Goal: Use online tool/utility: Use online tool/utility

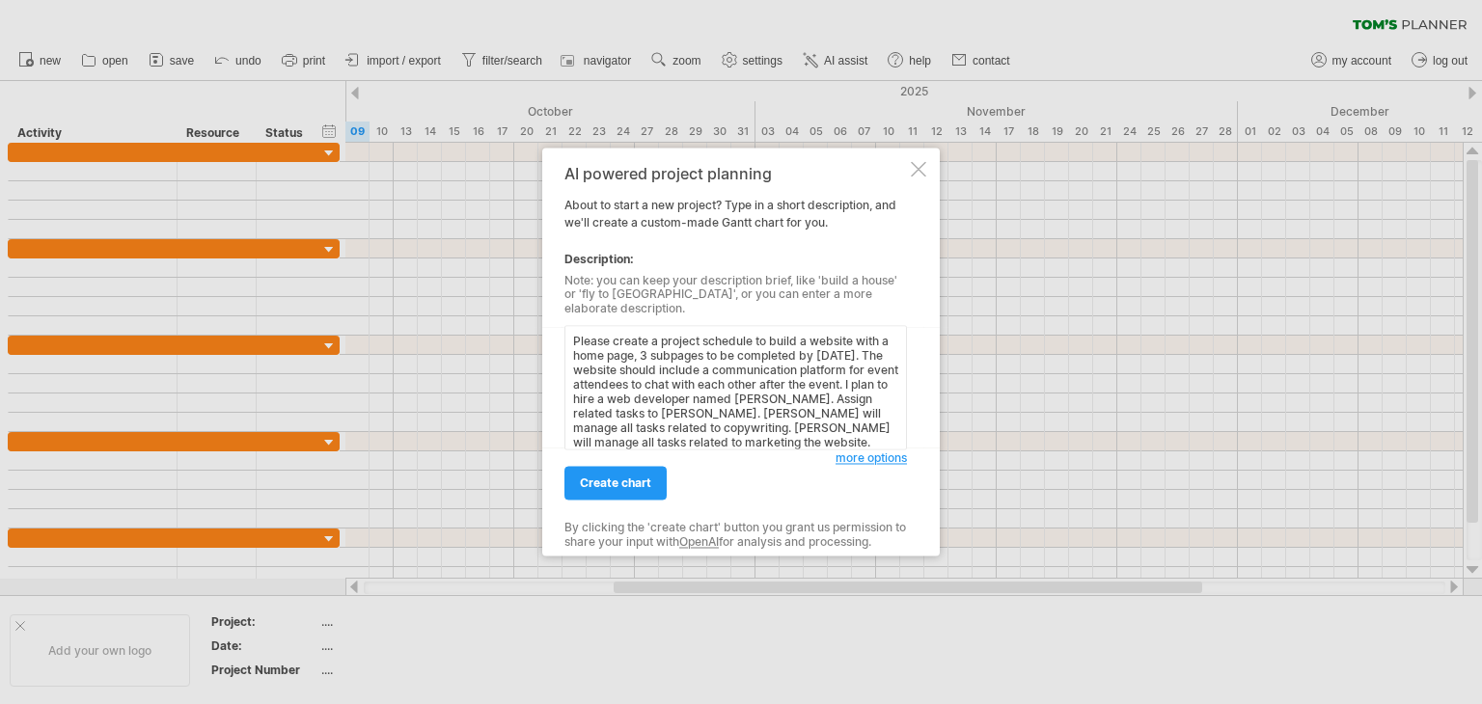
click at [771, 356] on textarea "Please create a project schedule to build a website with a home page, 3 subpage…" at bounding box center [735, 388] width 343 height 124
click at [782, 344] on textarea "Please create a project schedule to build a website with a home page, 3 subpage…" at bounding box center [735, 388] width 343 height 124
click at [610, 360] on textarea "Please create a project schedule to build a website with a home page, 3 subpage…" at bounding box center [735, 388] width 343 height 124
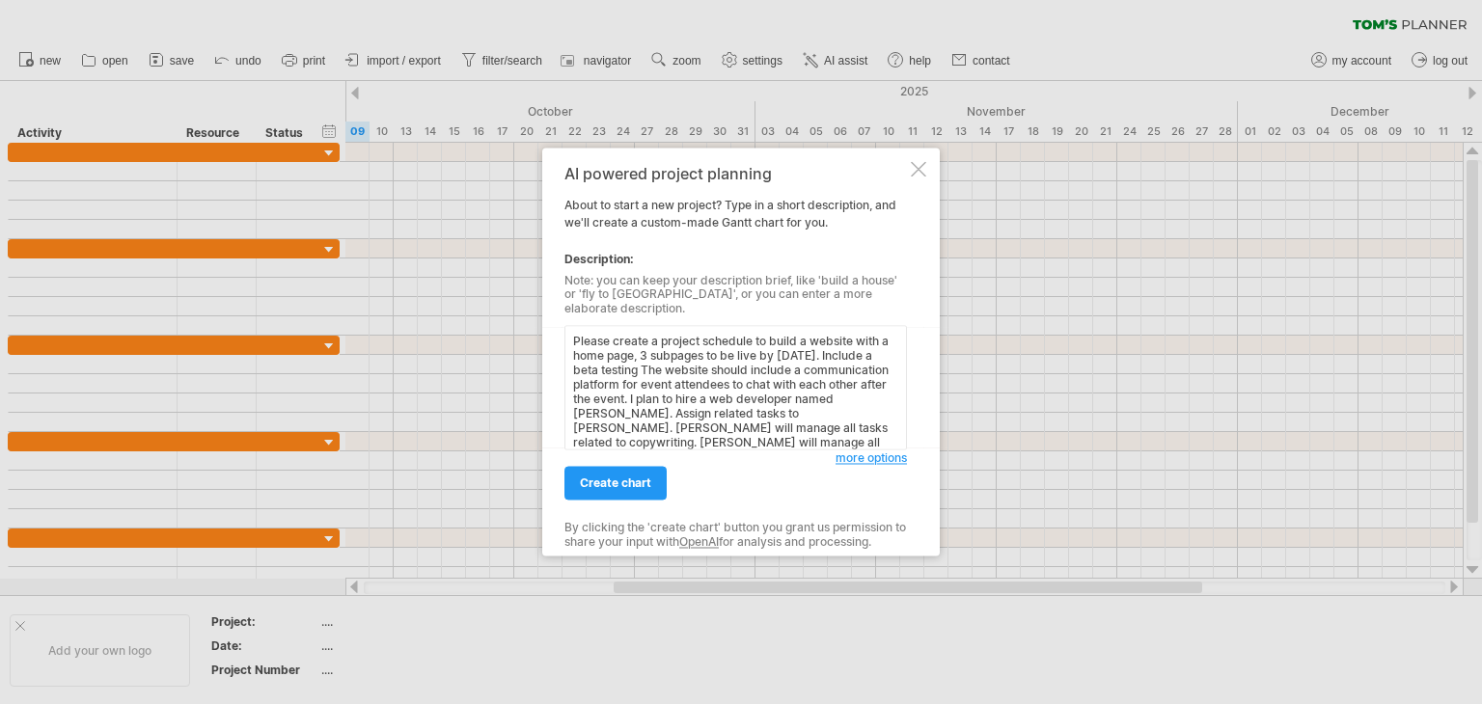
click at [654, 367] on textarea "Please create a project schedule to build a website with a home page, 3 subpage…" at bounding box center [735, 388] width 343 height 124
click at [718, 365] on textarea "Please create a project schedule to build a website with a home page, 3 subpage…" at bounding box center [735, 388] width 343 height 124
type textarea "Please create a project schedule to build a website with a home page, 3 subpage…"
click at [641, 481] on span "create chart" at bounding box center [615, 484] width 71 height 14
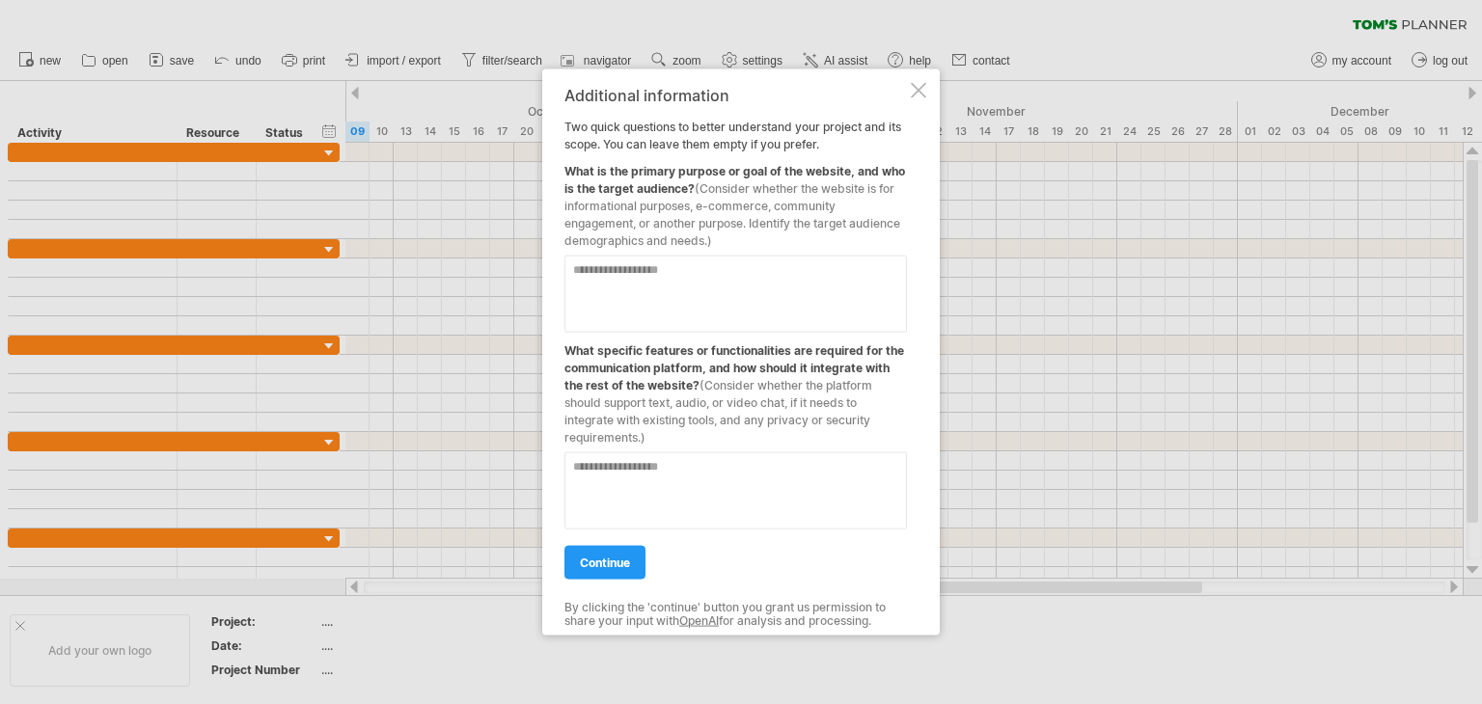
click at [628, 280] on textarea at bounding box center [735, 294] width 343 height 77
click at [718, 287] on textarea "**********" at bounding box center [735, 294] width 343 height 77
click at [756, 311] on textarea "**********" at bounding box center [735, 294] width 343 height 77
type textarea "**********"
click at [672, 478] on textarea at bounding box center [735, 491] width 343 height 77
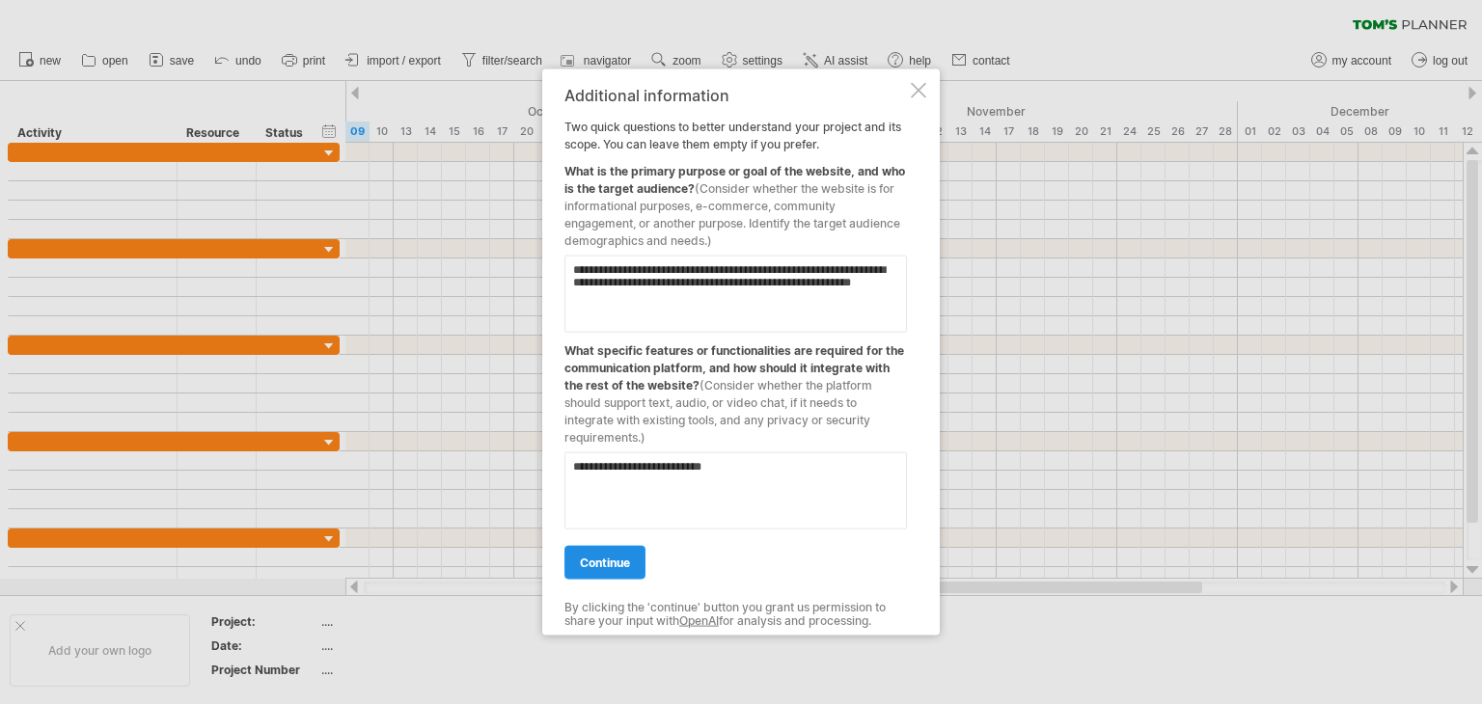
type textarea "**********"
click at [620, 556] on span "continue" at bounding box center [605, 563] width 50 height 14
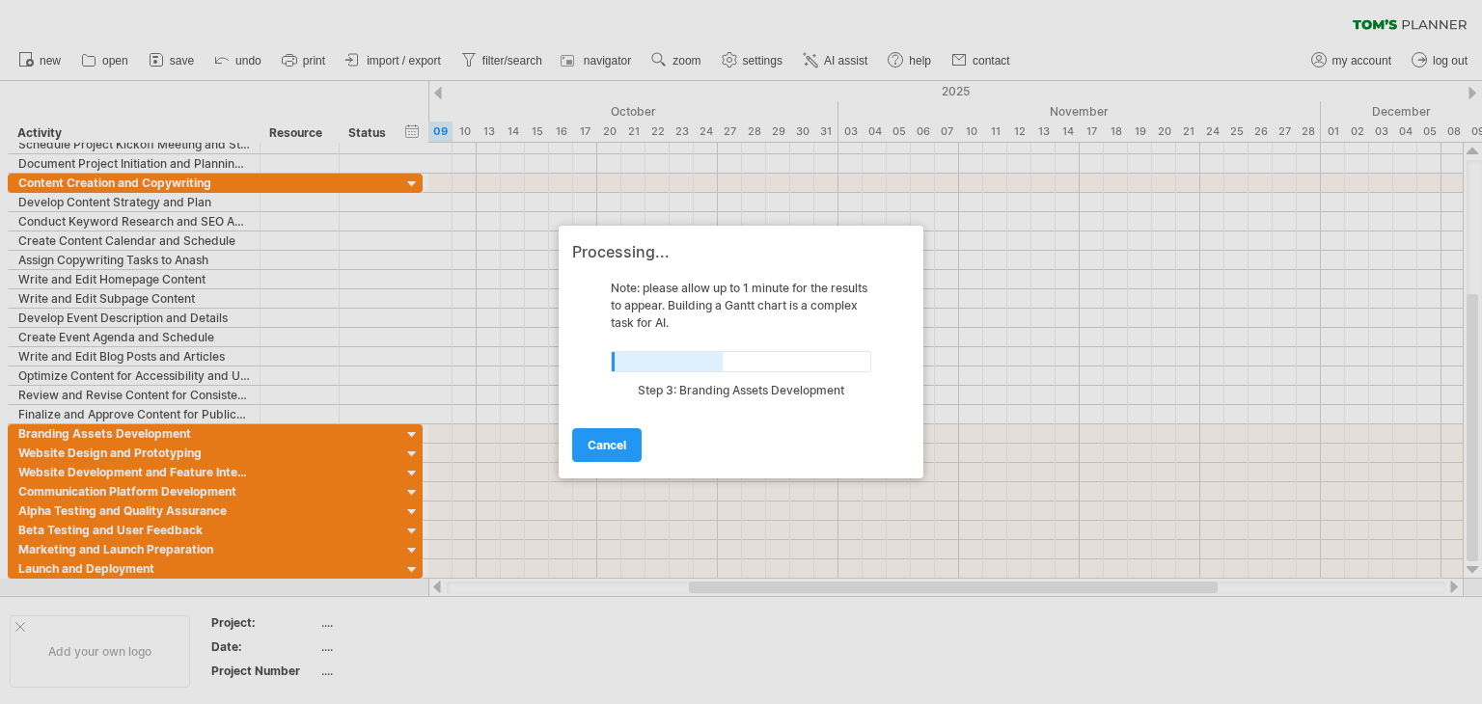
click at [620, 556] on div at bounding box center [741, 352] width 1482 height 704
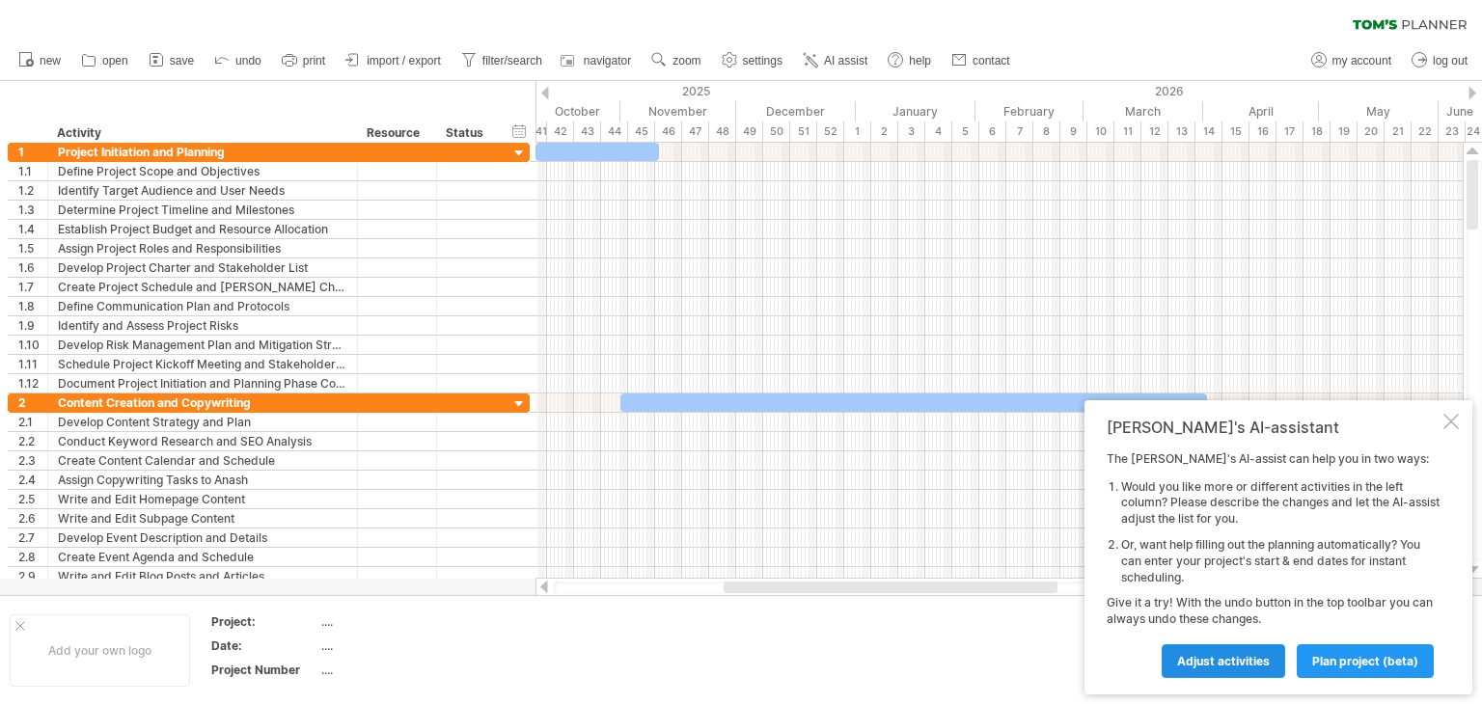
click at [1252, 665] on span "Adjust activities" at bounding box center [1223, 661] width 93 height 14
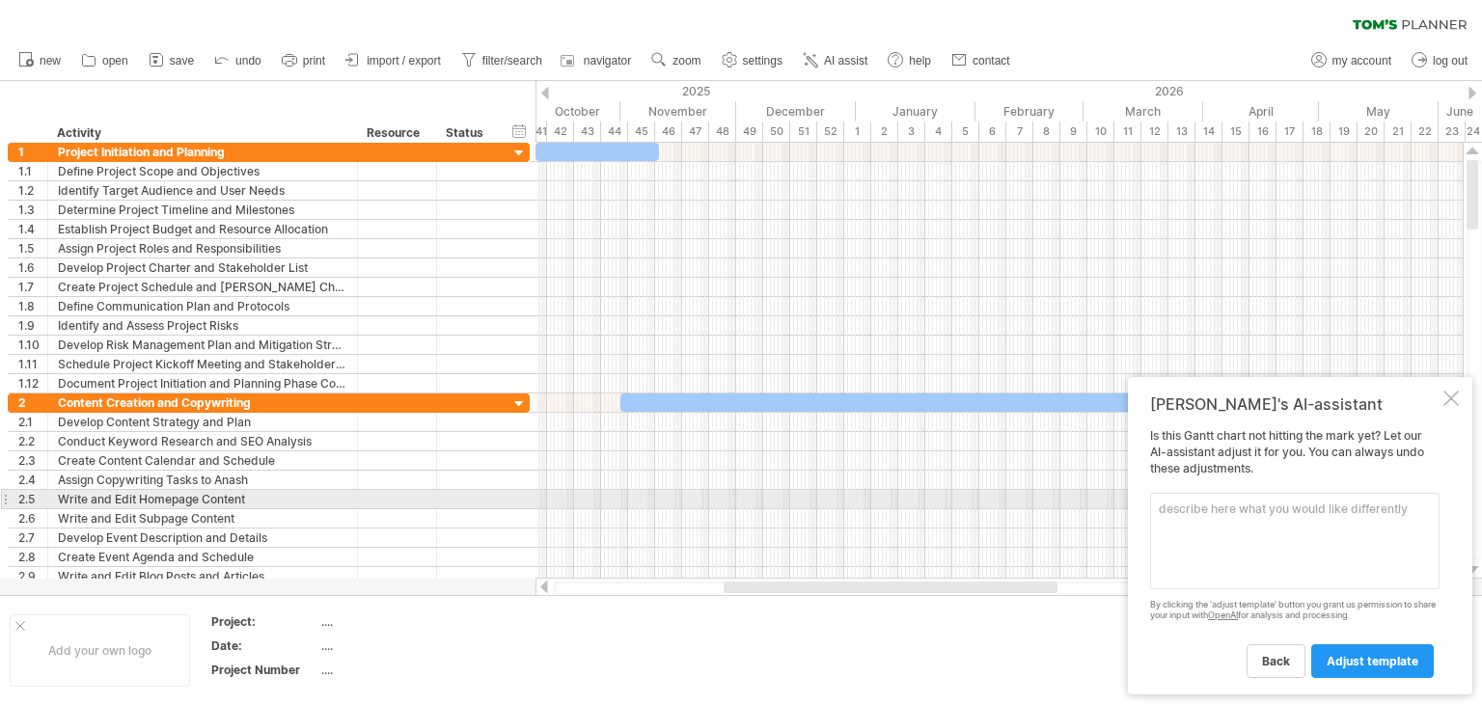
click at [1208, 509] on textarea at bounding box center [1294, 541] width 289 height 96
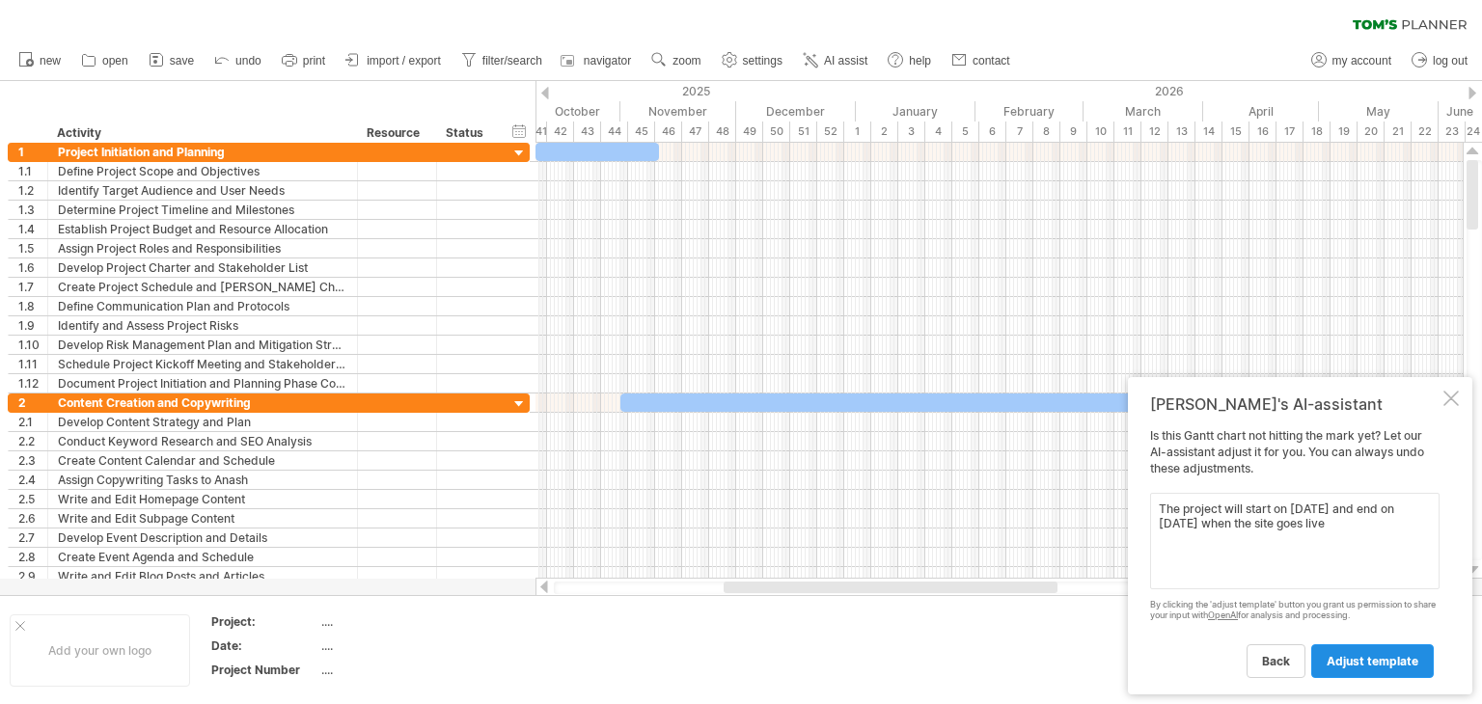
type textarea "The project will start on [DATE] and end on [DATE] when the site goes live"
click at [1376, 673] on link "adjust template" at bounding box center [1372, 662] width 123 height 34
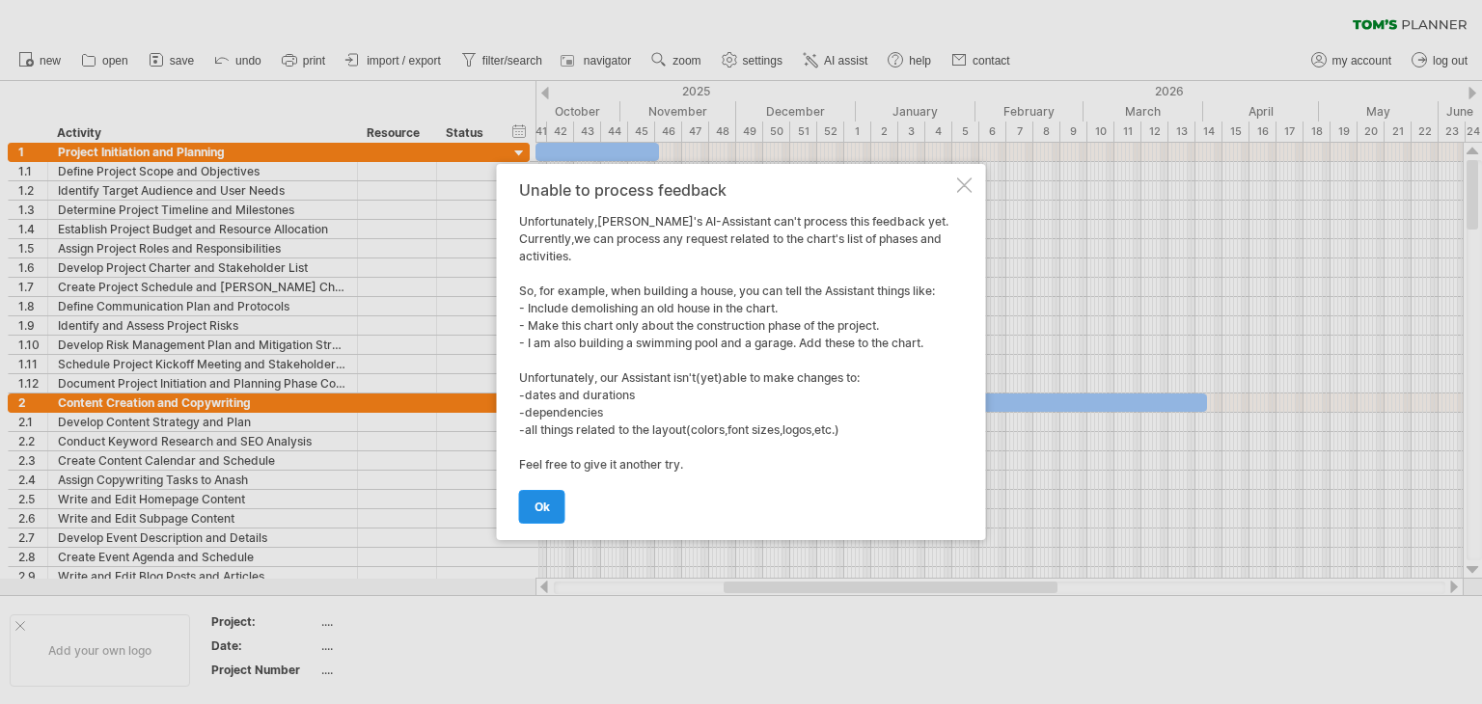
click at [552, 502] on link "ok" at bounding box center [542, 507] width 46 height 34
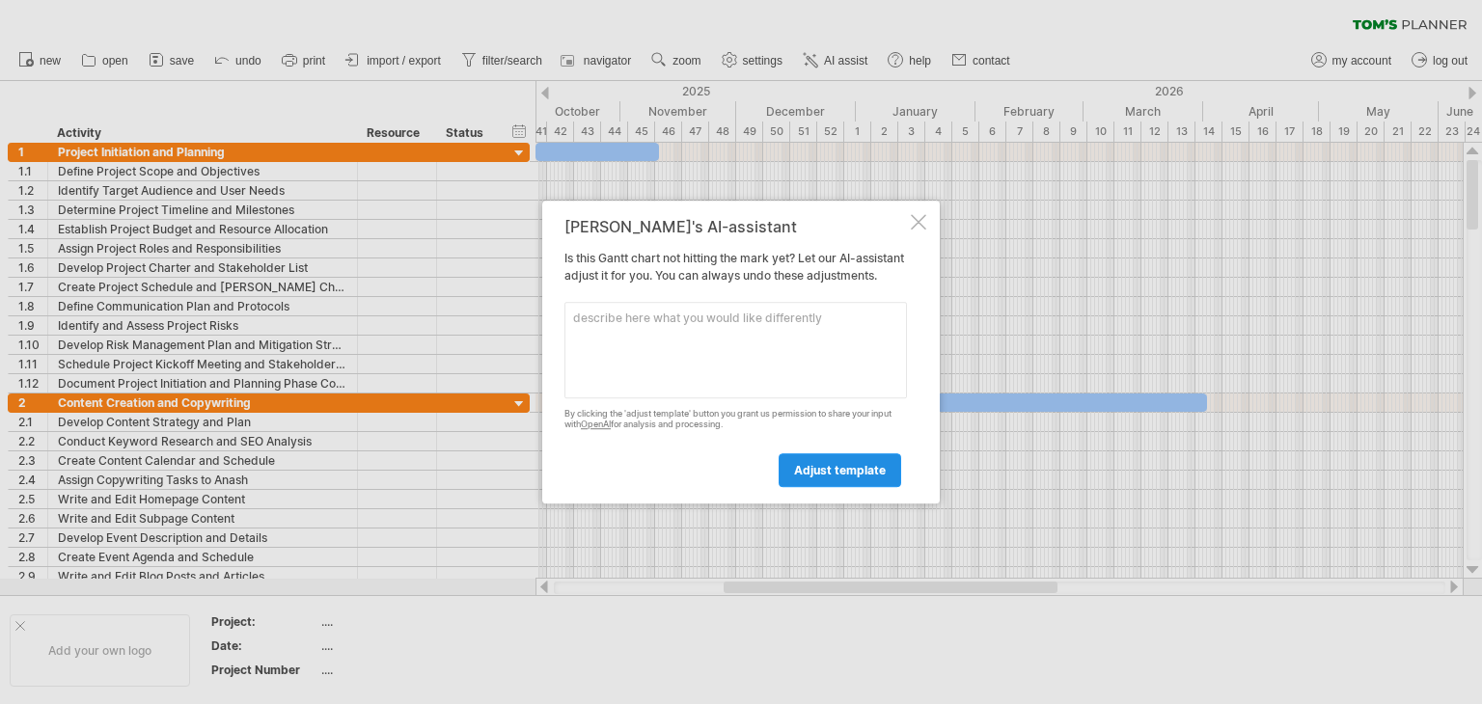
click at [818, 486] on link "adjust template" at bounding box center [840, 471] width 123 height 34
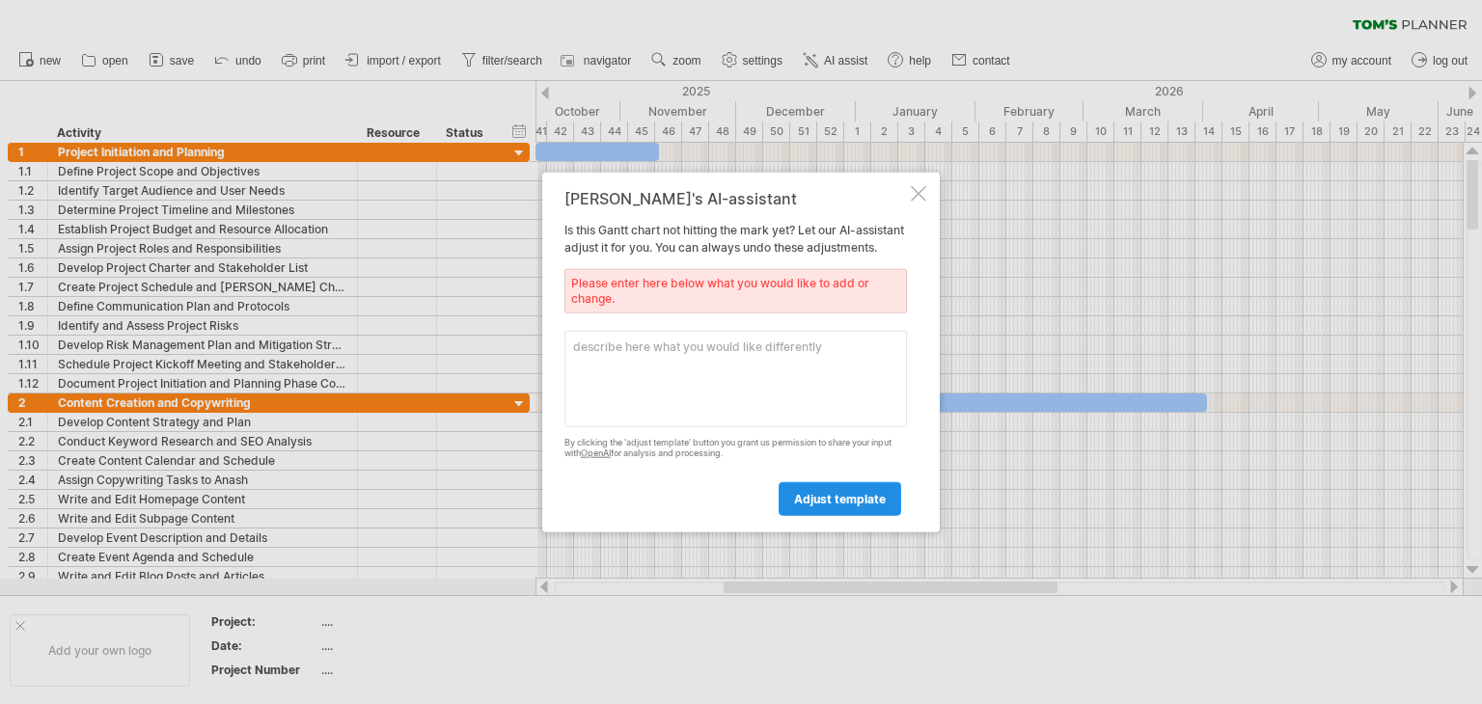
click at [818, 486] on div "adjust template" at bounding box center [735, 489] width 343 height 49
click at [915, 187] on div at bounding box center [918, 193] width 15 height 15
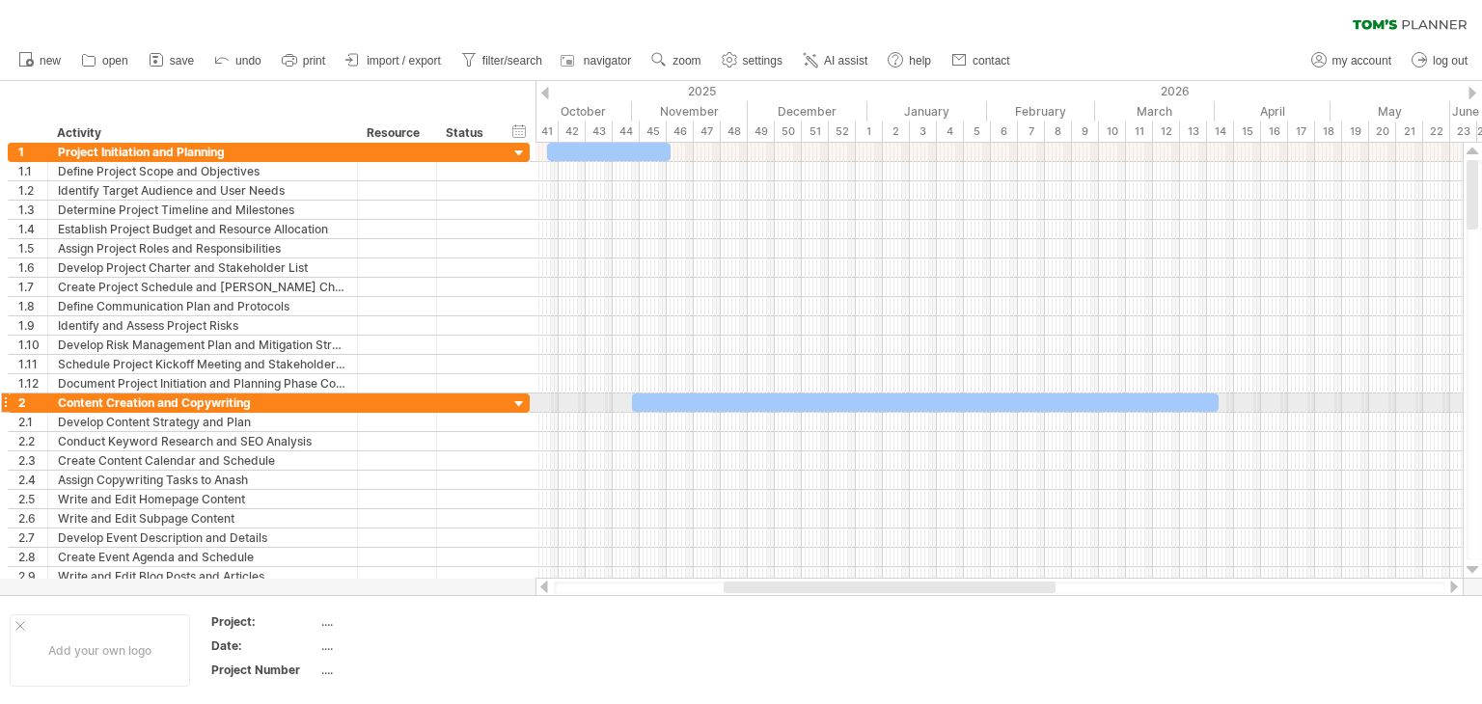
click at [661, 396] on div at bounding box center [925, 403] width 587 height 18
click at [597, 151] on div at bounding box center [609, 152] width 124 height 18
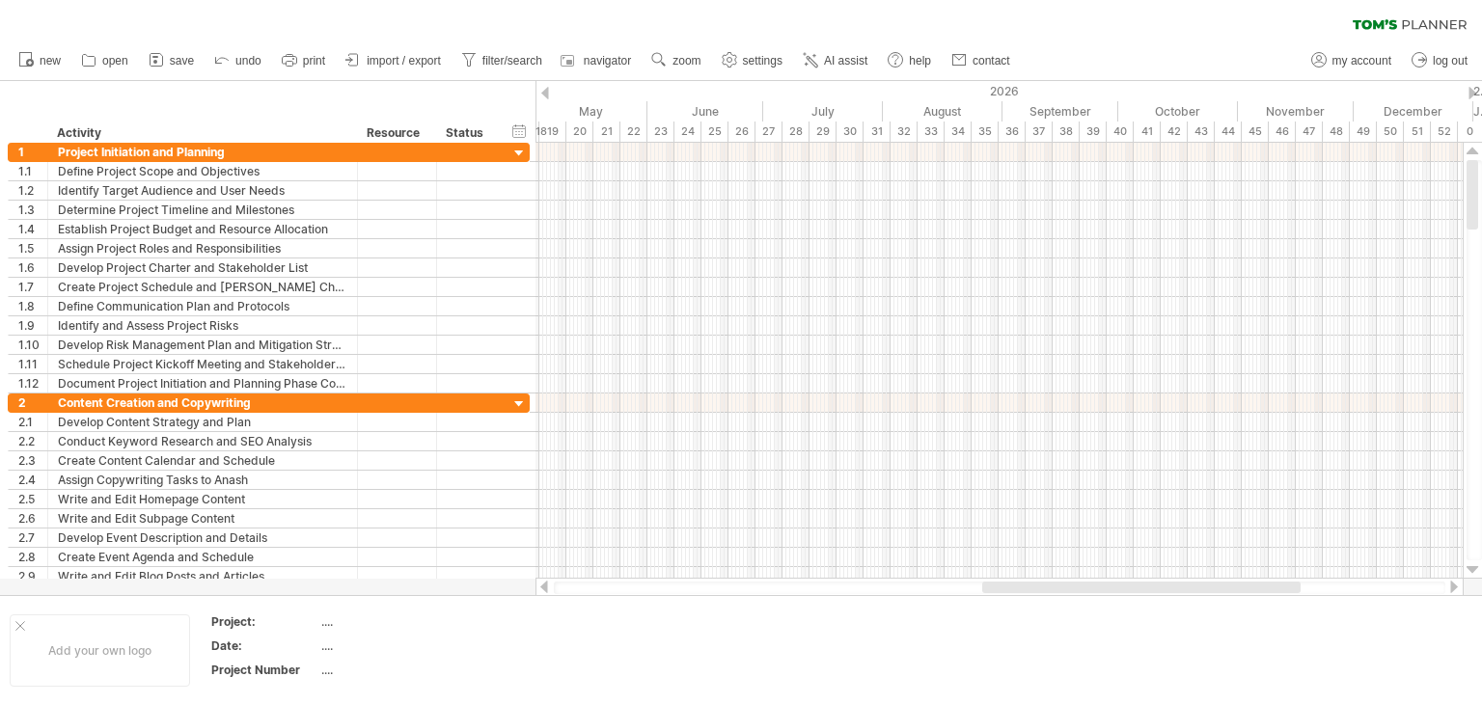
click at [1412, 13] on div "clear filter reapply filter" at bounding box center [741, 20] width 1482 height 41
click at [1390, 33] on div "clear filter reapply filter" at bounding box center [741, 20] width 1482 height 41
click at [1399, 22] on icon at bounding box center [1410, 24] width 114 height 11
